Goal: Browse casually

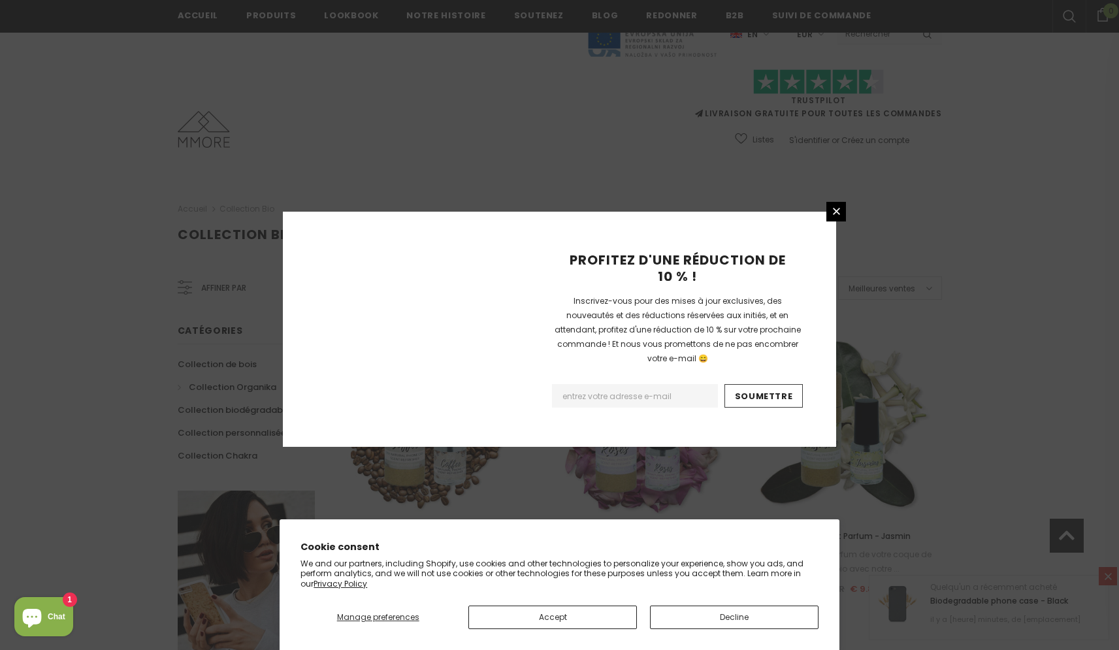
scroll to position [721, 0]
